Goal: Task Accomplishment & Management: Manage account settings

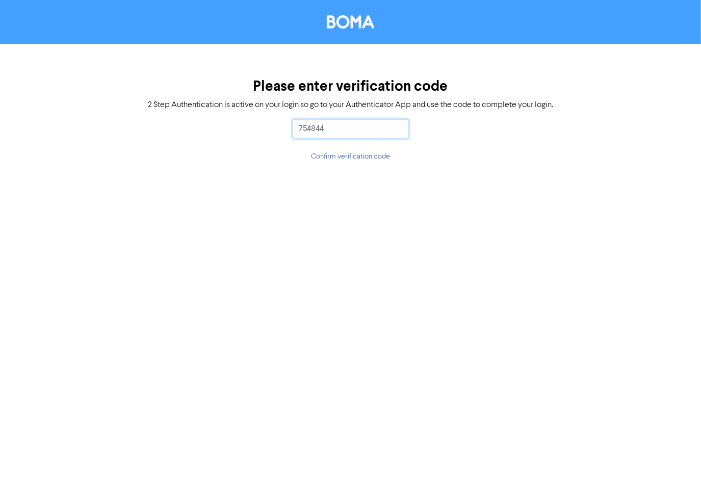
type input "754844"
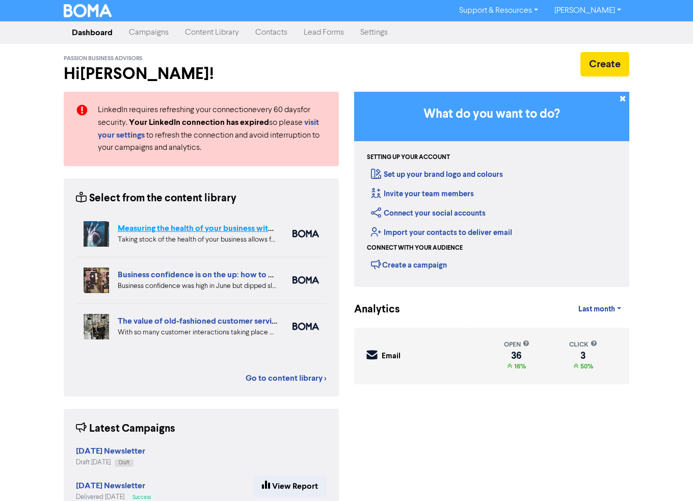
click at [189, 224] on link "Measuring the health of your business with ratio measures" at bounding box center [223, 228] width 210 height 10
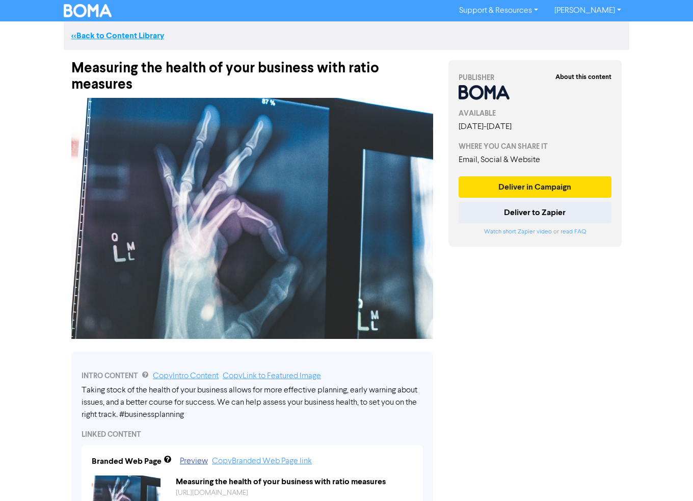
click at [88, 34] on link "<< Back to Content Library" at bounding box center [117, 36] width 93 height 10
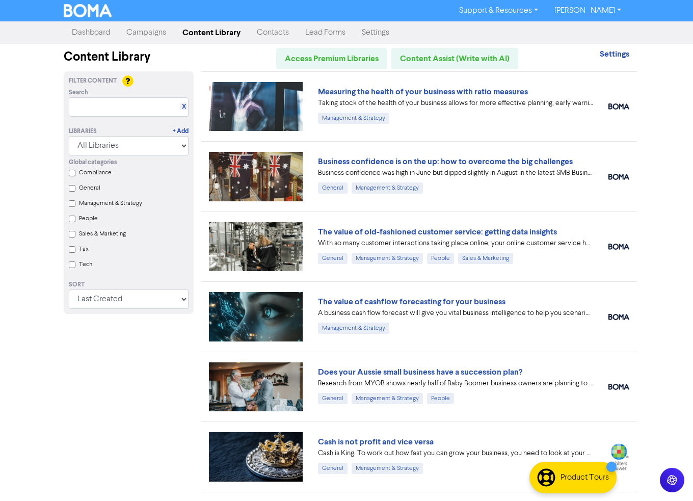
click at [151, 36] on link "Campaigns" at bounding box center [146, 32] width 56 height 20
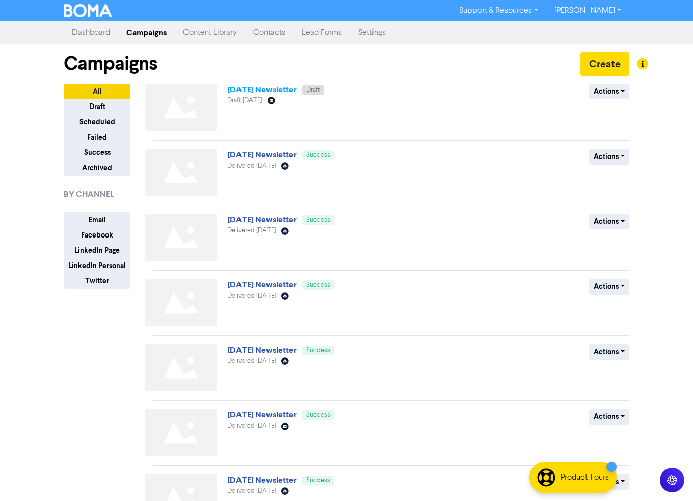
click at [273, 93] on link "[DATE] Newsletter" at bounding box center [261, 90] width 69 height 10
click at [255, 152] on link "[DATE] Newsletter" at bounding box center [261, 155] width 69 height 10
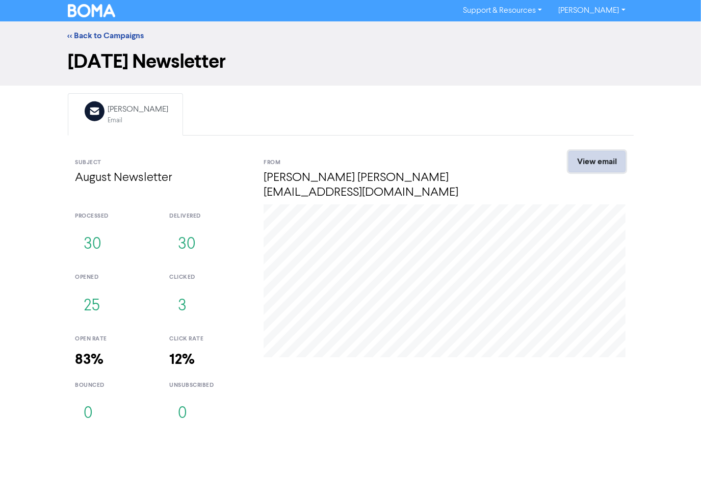
click at [599, 160] on link "View email" at bounding box center [596, 161] width 57 height 21
